Goal: Transaction & Acquisition: Purchase product/service

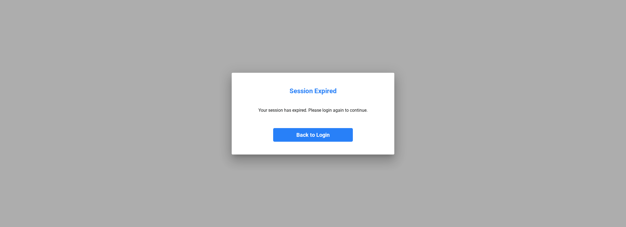
click at [312, 136] on button "Back to Login" at bounding box center [313, 135] width 80 height 14
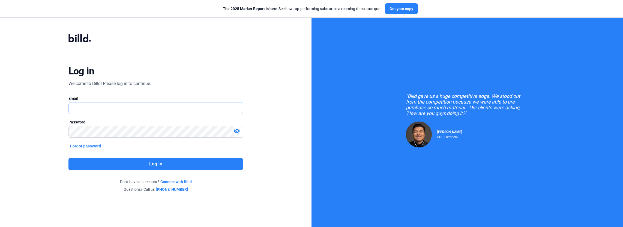
type input "[PERSON_NAME][EMAIL_ADDRESS][DOMAIN_NAME]"
click at [162, 163] on button "Log in" at bounding box center [155, 164] width 175 height 13
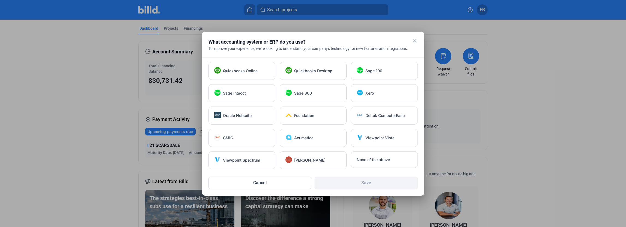
click at [415, 40] on mat-icon "close" at bounding box center [414, 41] width 7 height 7
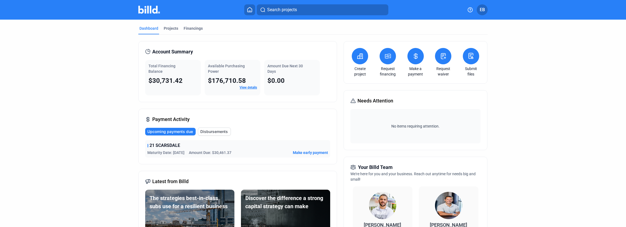
click at [307, 153] on span "Make early payment" at bounding box center [310, 152] width 35 height 5
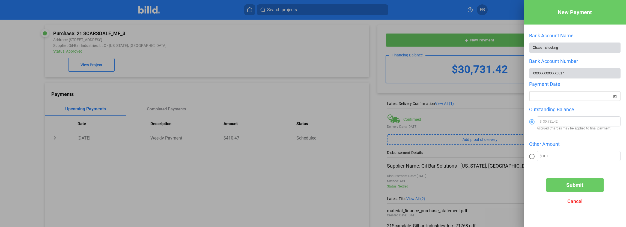
click at [555, 97] on div "New Payment Bank Account Name Chase - checking Bank Account Number XXXXXXXXXXX0…" at bounding box center [313, 113] width 626 height 227
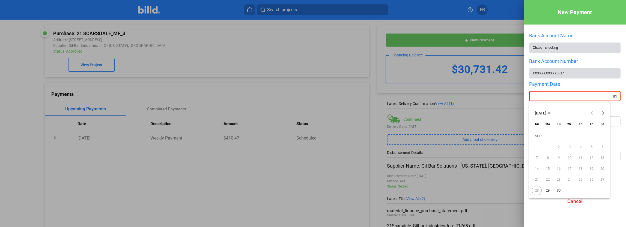
click at [548, 190] on span "29" at bounding box center [548, 191] width 10 height 10
type input "[DATE]"
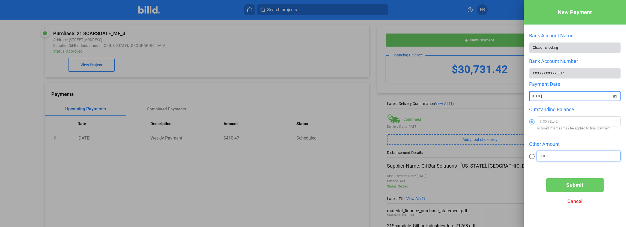
click at [557, 155] on input "text" at bounding box center [581, 155] width 77 height 8
drag, startPoint x: 557, startPoint y: 155, endPoint x: 534, endPoint y: 163, distance: 24.7
click at [534, 163] on div "Other Amount $" at bounding box center [574, 154] width 91 height 26
type input "1"
radio input "false"
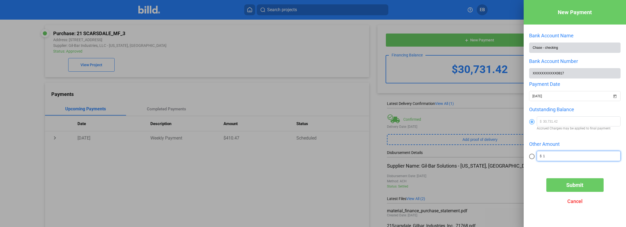
radio input "true"
type input "15,731.42"
click at [576, 187] on span "Submit" at bounding box center [574, 185] width 17 height 7
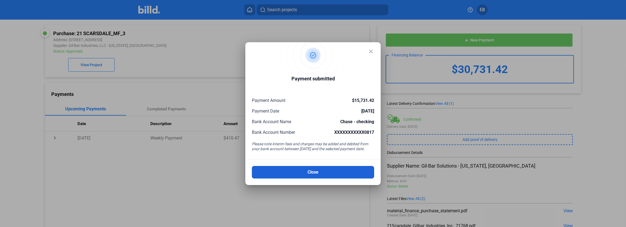
click at [328, 172] on button "Close" at bounding box center [313, 172] width 122 height 13
